Goal: Information Seeking & Learning: Learn about a topic

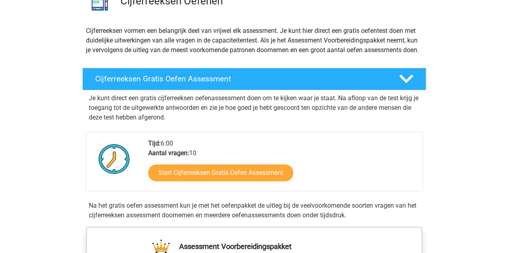
scroll to position [161, 0]
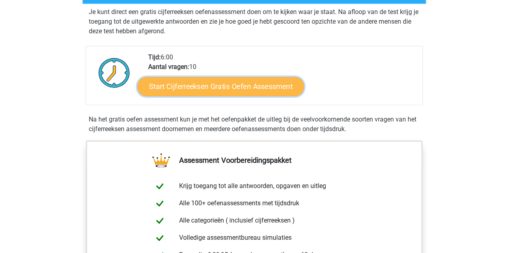
click at [239, 91] on link "Start Cijferreeksen Gratis Oefen Assessment" at bounding box center [220, 86] width 167 height 19
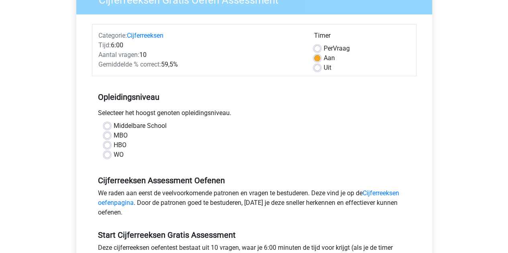
scroll to position [161, 0]
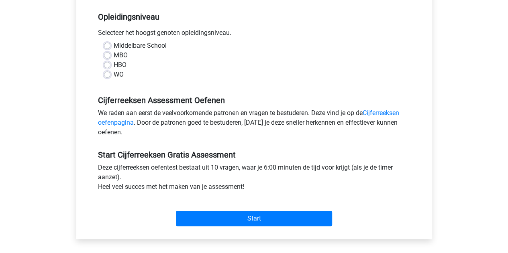
click at [114, 76] on label "WO" at bounding box center [119, 75] width 10 height 10
click at [104, 76] on input "WO" at bounding box center [107, 74] width 6 height 8
radio input "true"
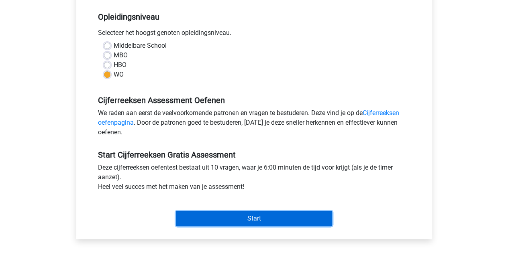
click at [284, 217] on input "Start" at bounding box center [254, 218] width 156 height 15
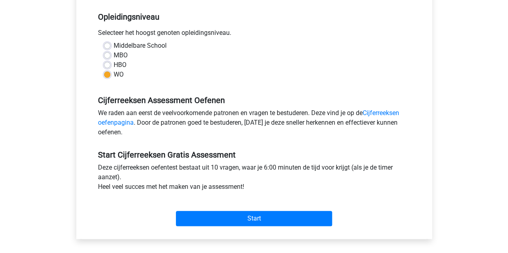
drag, startPoint x: 104, startPoint y: 63, endPoint x: 113, endPoint y: 83, distance: 21.4
click at [114, 63] on label "HBO" at bounding box center [120, 65] width 13 height 10
click at [104, 63] on input "HBO" at bounding box center [107, 64] width 6 height 8
radio input "true"
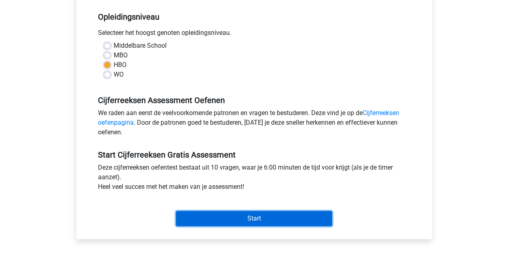
click at [259, 225] on input "Start" at bounding box center [254, 218] width 156 height 15
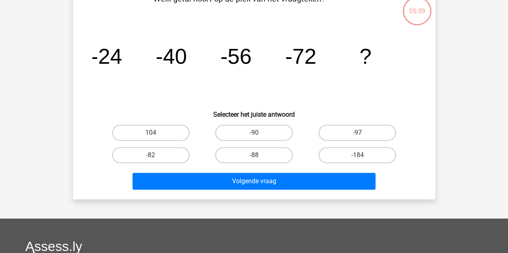
scroll to position [40, 0]
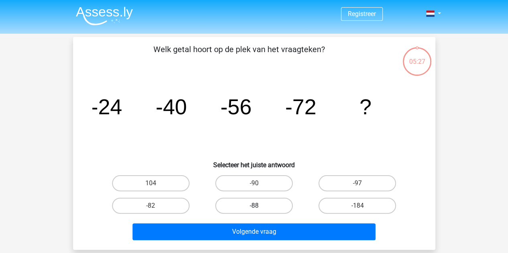
click at [245, 206] on label "-88" at bounding box center [254, 206] width 78 height 16
click at [254, 206] on input "-88" at bounding box center [256, 208] width 5 height 5
radio input "true"
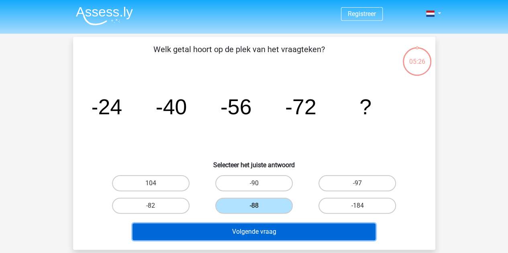
click at [247, 232] on button "Volgende vraag" at bounding box center [254, 232] width 243 height 17
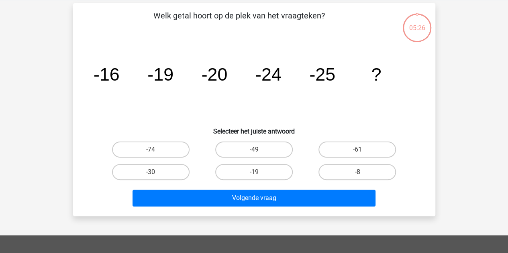
scroll to position [37, 0]
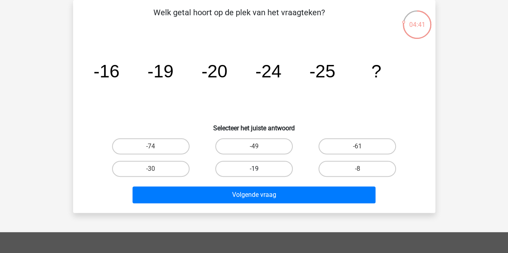
click at [271, 174] on label "-19" at bounding box center [254, 169] width 78 height 16
click at [259, 174] on input "-19" at bounding box center [256, 171] width 5 height 5
radio input "true"
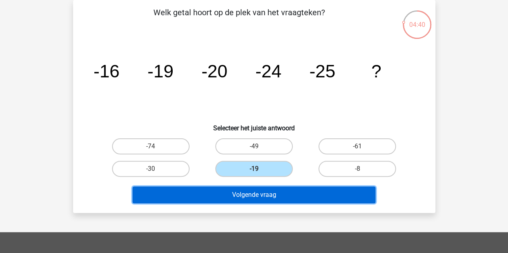
click at [273, 193] on button "Volgende vraag" at bounding box center [254, 195] width 243 height 17
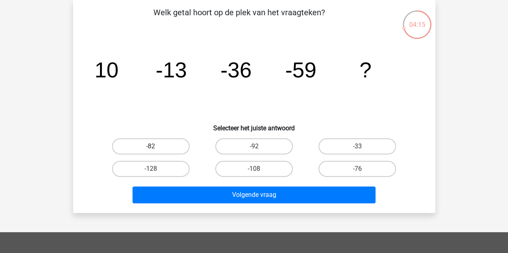
click at [167, 147] on label "-82" at bounding box center [151, 147] width 78 height 16
click at [156, 147] on input "-82" at bounding box center [153, 149] width 5 height 5
radio input "true"
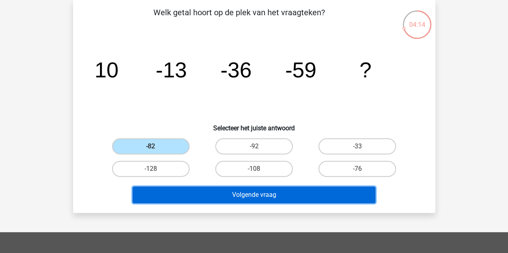
click at [266, 195] on button "Volgende vraag" at bounding box center [254, 195] width 243 height 17
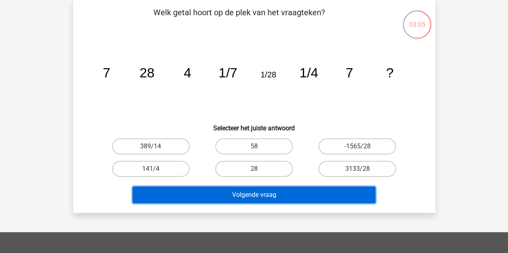
click at [288, 197] on button "Volgende vraag" at bounding box center [254, 195] width 243 height 17
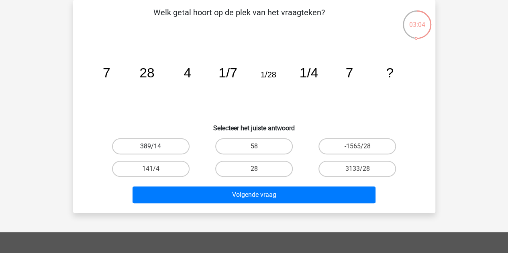
click at [171, 146] on label "389/14" at bounding box center [151, 147] width 78 height 16
click at [156, 147] on input "389/14" at bounding box center [153, 149] width 5 height 5
radio input "true"
click at [244, 206] on div "Welk getal hoort op de plek van het vraagteken? image/svg+xml 7 28 4 1/7 1/28 1…" at bounding box center [254, 106] width 362 height 213
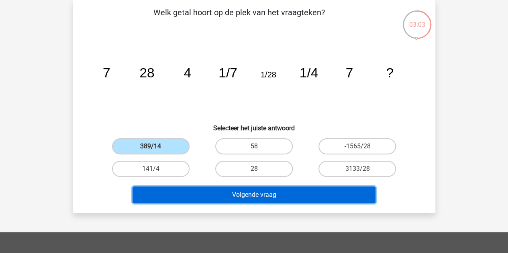
click at [243, 196] on button "Volgende vraag" at bounding box center [254, 195] width 243 height 17
click at [267, 194] on button "Volgende vraag" at bounding box center [254, 195] width 243 height 17
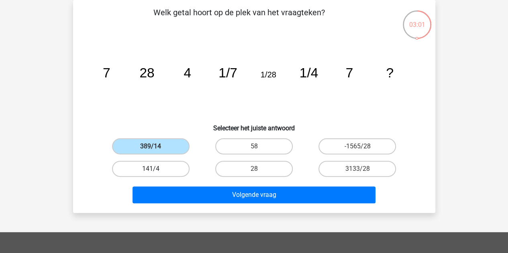
click at [177, 172] on label "141/4" at bounding box center [151, 169] width 78 height 16
click at [156, 172] on input "141/4" at bounding box center [153, 171] width 5 height 5
radio input "true"
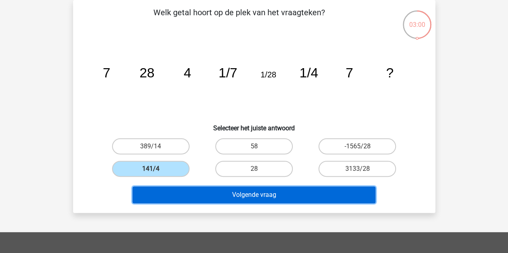
click at [230, 194] on button "Volgende vraag" at bounding box center [254, 195] width 243 height 17
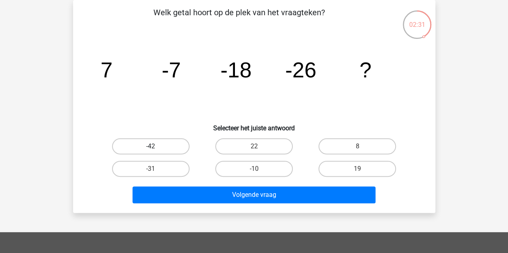
click at [173, 143] on label "-42" at bounding box center [151, 147] width 78 height 16
click at [156, 147] on input "-42" at bounding box center [153, 149] width 5 height 5
radio input "true"
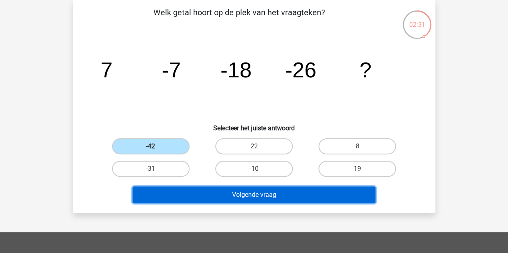
click at [247, 198] on button "Volgende vraag" at bounding box center [254, 195] width 243 height 17
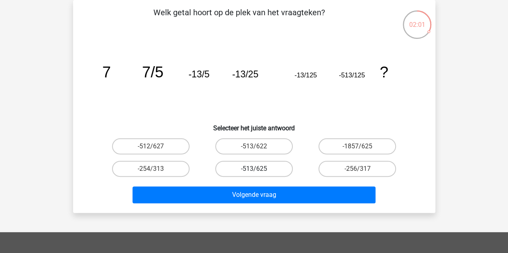
click at [288, 175] on label "-513/625" at bounding box center [254, 169] width 78 height 16
click at [259, 174] on input "-513/625" at bounding box center [256, 171] width 5 height 5
radio input "true"
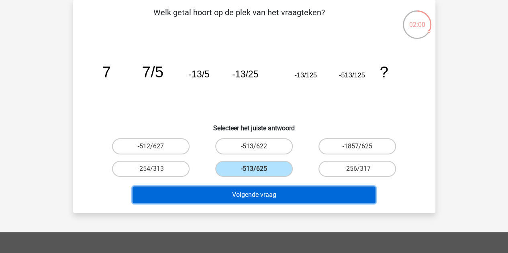
click at [292, 194] on button "Volgende vraag" at bounding box center [254, 195] width 243 height 17
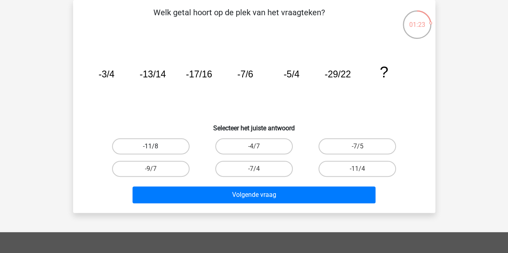
click at [148, 148] on label "-11/8" at bounding box center [151, 147] width 78 height 16
click at [151, 148] on input "-11/8" at bounding box center [153, 149] width 5 height 5
radio input "true"
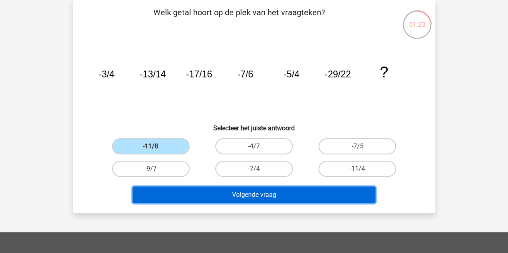
click at [206, 192] on button "Volgende vraag" at bounding box center [254, 195] width 243 height 17
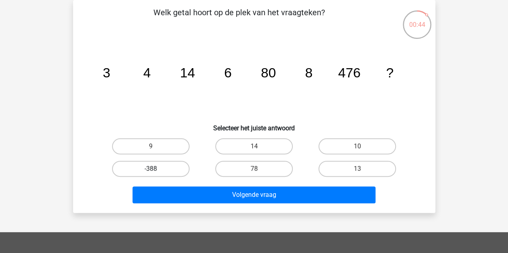
click at [171, 171] on label "-388" at bounding box center [151, 169] width 78 height 16
click at [156, 171] on input "-388" at bounding box center [153, 171] width 5 height 5
radio input "true"
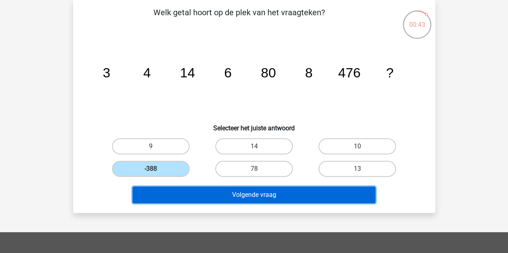
click at [189, 196] on button "Volgende vraag" at bounding box center [254, 195] width 243 height 17
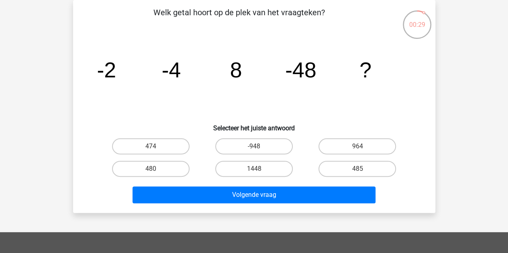
click at [255, 150] on input "-948" at bounding box center [256, 149] width 5 height 5
radio input "true"
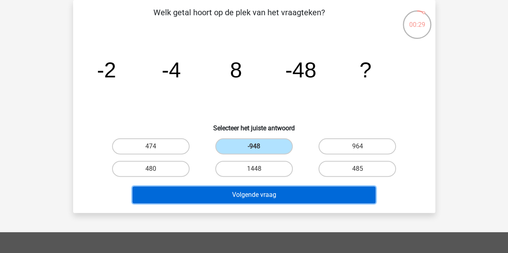
click at [259, 196] on button "Volgende vraag" at bounding box center [254, 195] width 243 height 17
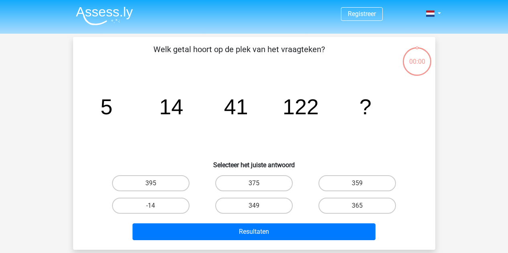
scroll to position [37, 0]
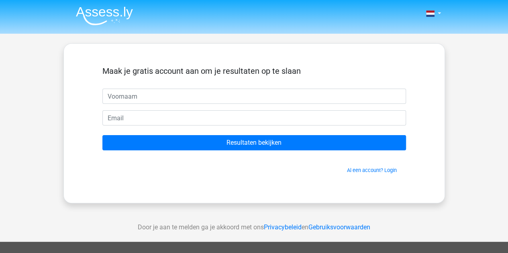
click at [186, 96] on input "text" at bounding box center [254, 96] width 304 height 15
type input "elselien"
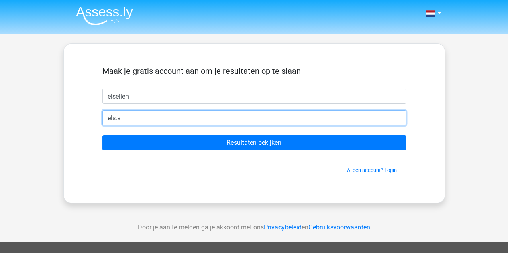
type input "[DOMAIN_NAME][EMAIL_ADDRESS][DOMAIN_NAME]"
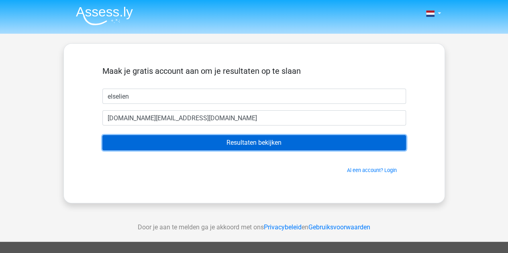
click at [216, 138] on input "Resultaten bekijken" at bounding box center [254, 142] width 304 height 15
